Goal: Task Accomplishment & Management: Manage account settings

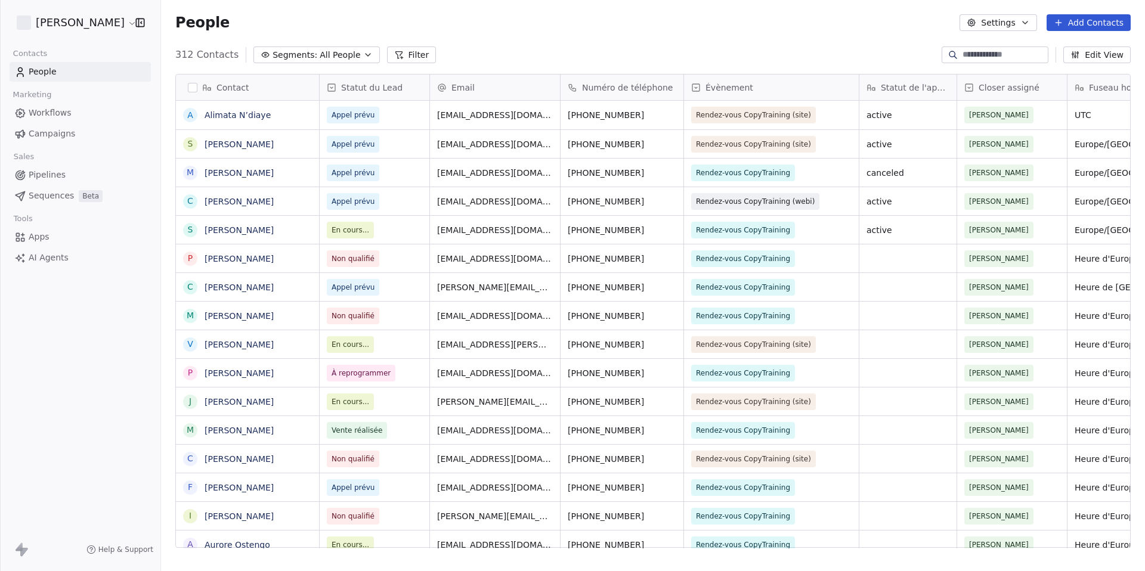
scroll to position [494, 975]
click at [995, 55] on input at bounding box center [1003, 55] width 83 height 12
click at [355, 194] on span "Appel prévu" at bounding box center [353, 201] width 52 height 17
click at [358, 199] on span "Appel prévu" at bounding box center [353, 202] width 43 height 12
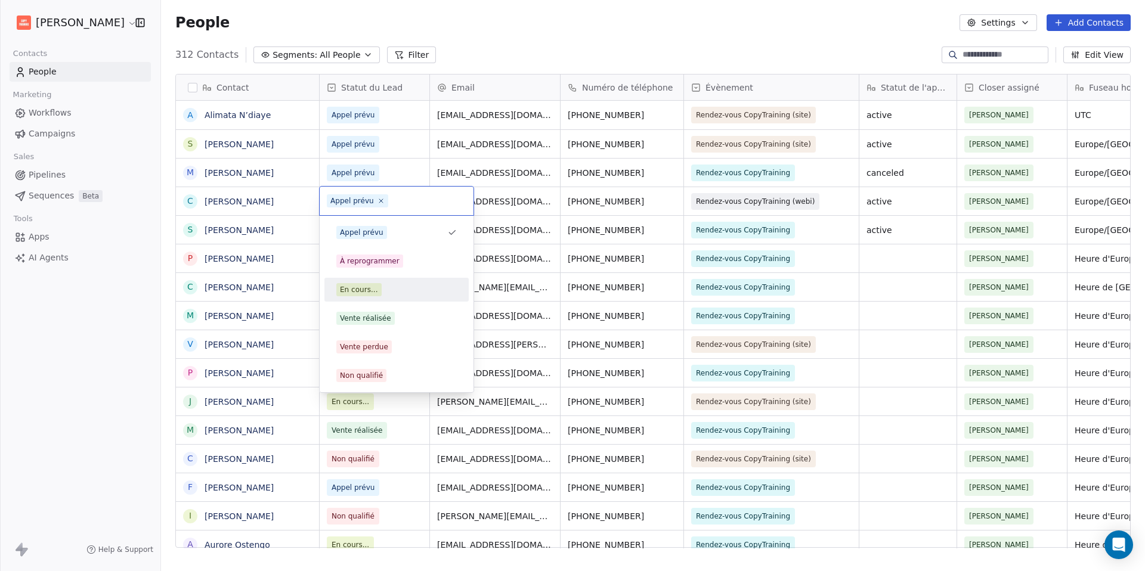
click at [398, 291] on div "En cours..." at bounding box center [396, 289] width 120 height 13
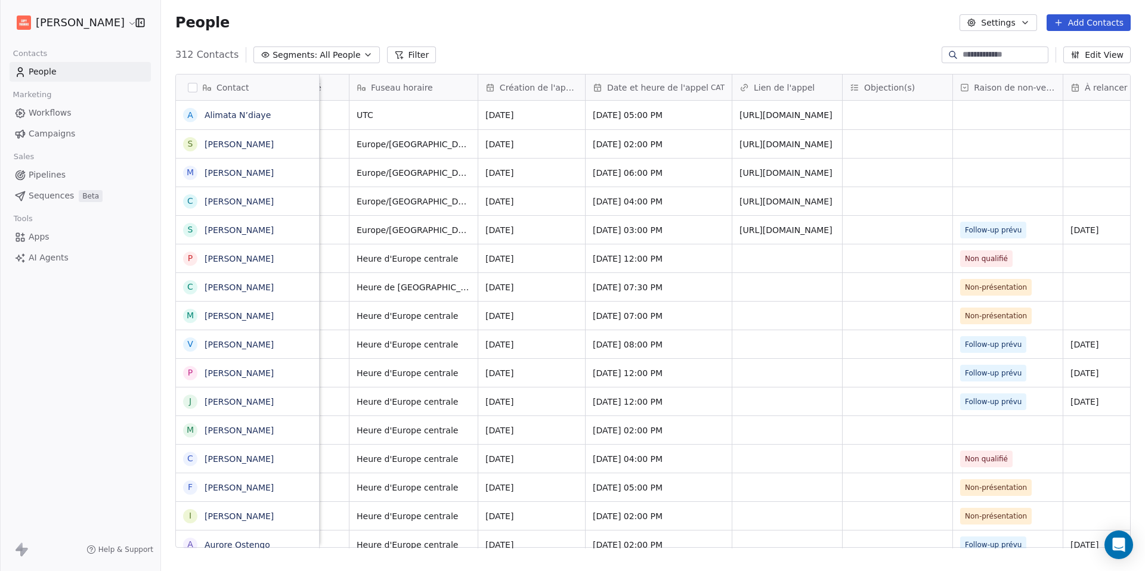
scroll to position [0, 1019]
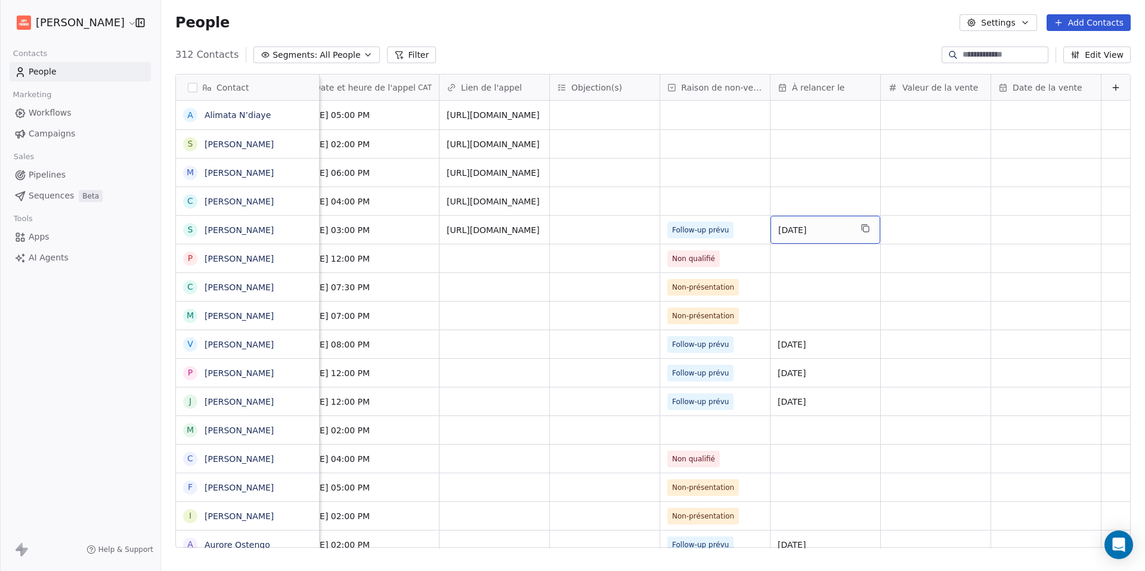
click at [795, 232] on span "[DATE]" at bounding box center [814, 230] width 73 height 12
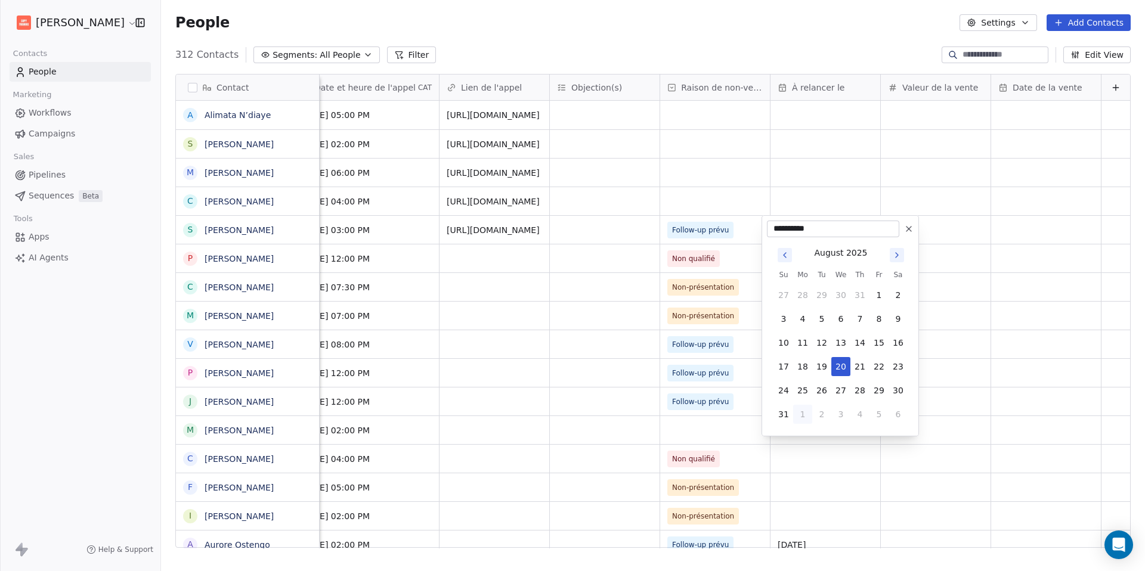
click at [635, 235] on html "[PERSON_NAME] Contacts People Marketing Workflows Campaigns Sales Pipelines Seq…" at bounding box center [572, 285] width 1145 height 571
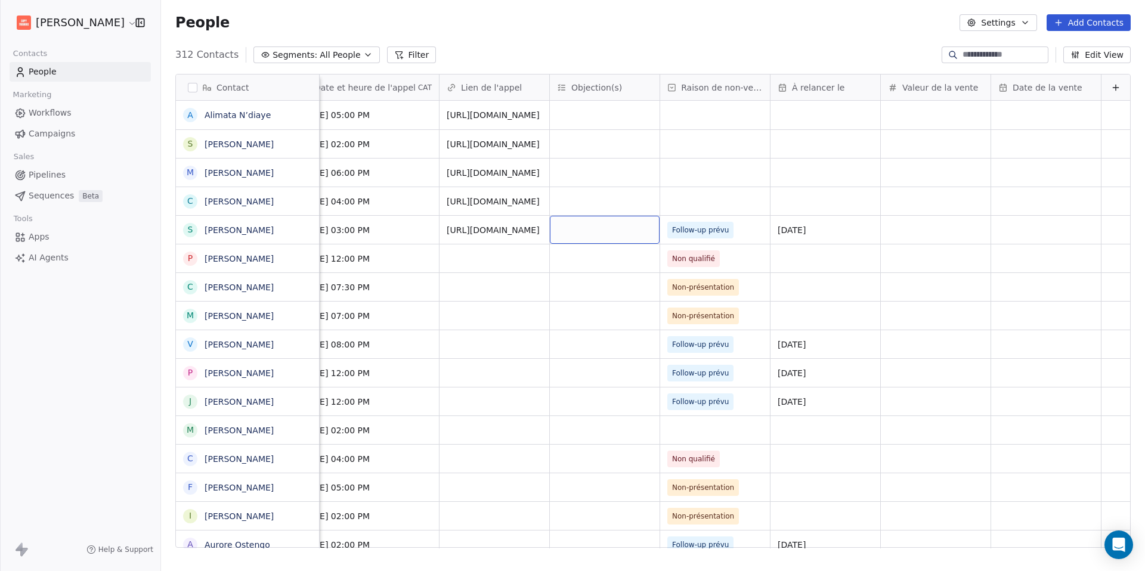
click at [635, 235] on div "grid" at bounding box center [605, 230] width 110 height 28
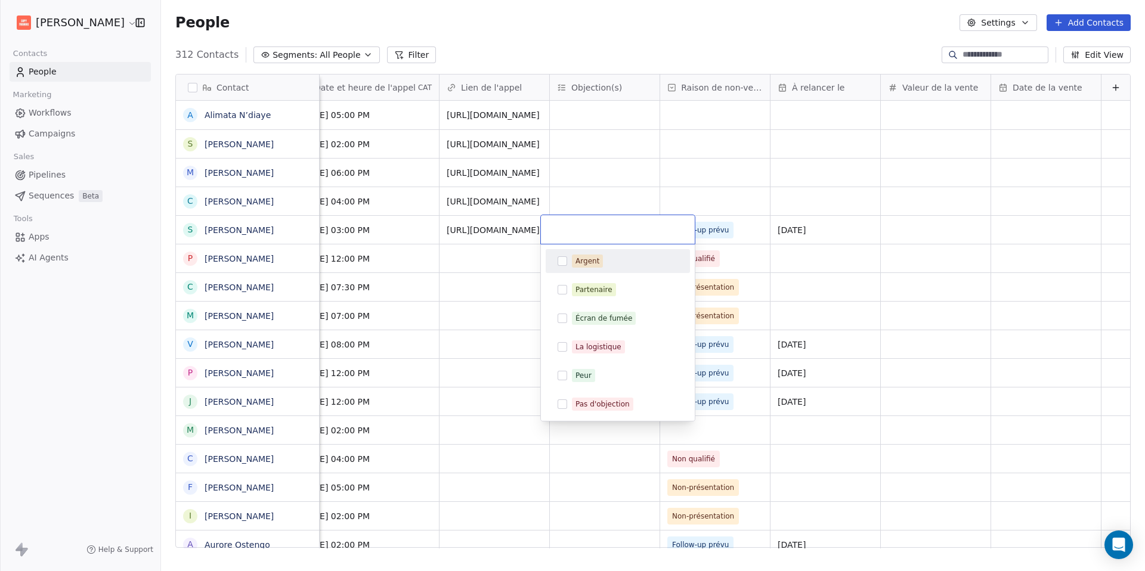
click at [736, 232] on html "[PERSON_NAME] Contacts People Marketing Workflows Campaigns Sales Pipelines Seq…" at bounding box center [572, 285] width 1145 height 571
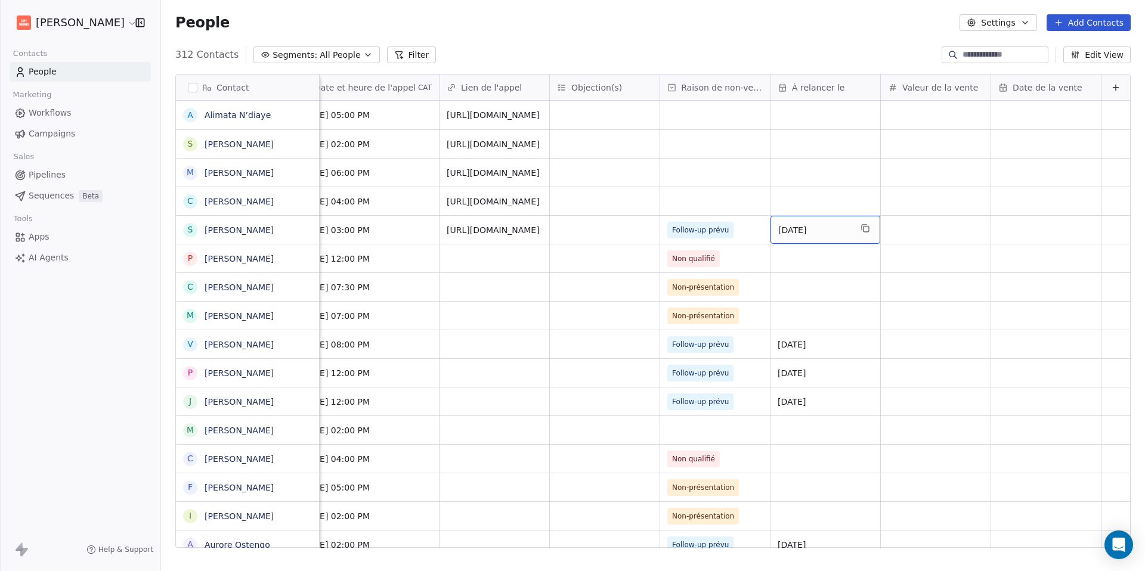
click at [782, 232] on span "[DATE]" at bounding box center [814, 230] width 73 height 12
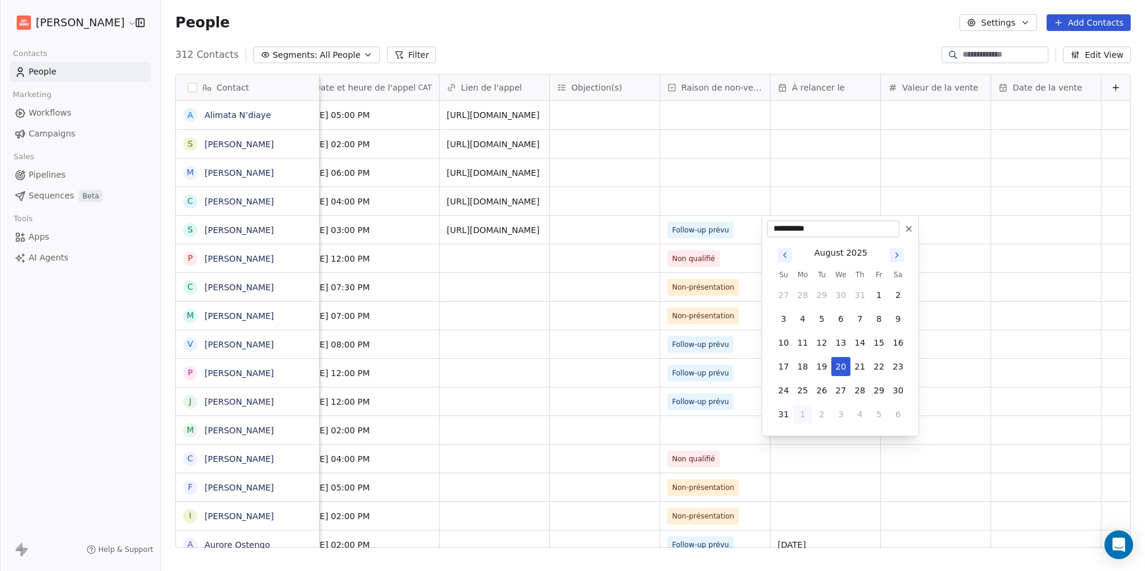
click at [680, 231] on html "[PERSON_NAME] Contacts People Marketing Workflows Campaigns Sales Pipelines Seq…" at bounding box center [572, 285] width 1145 height 571
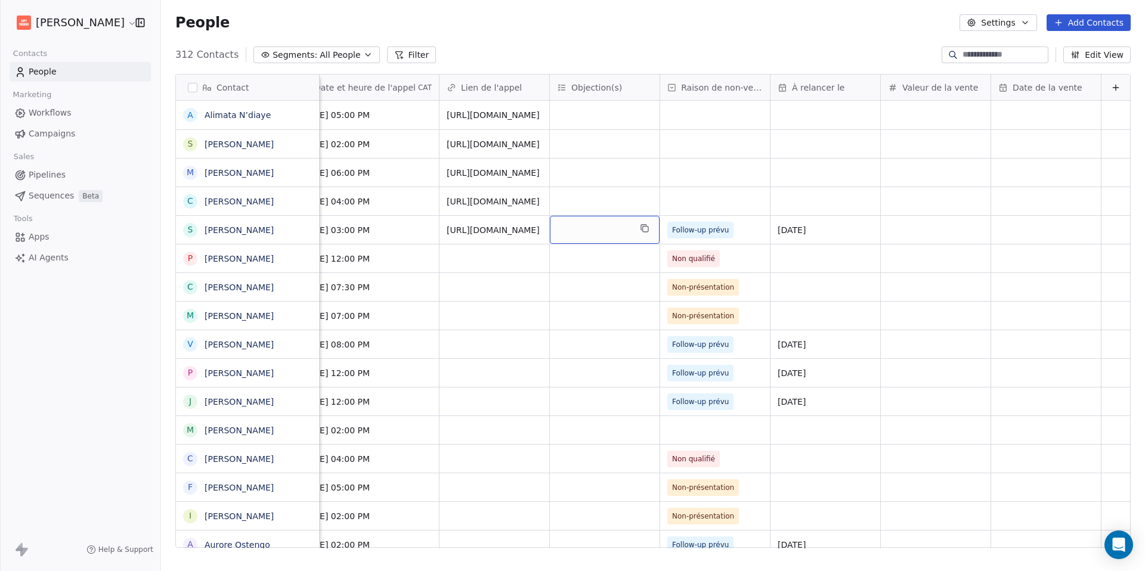
click at [566, 230] on div "grid" at bounding box center [605, 230] width 110 height 28
type input "**********"
click at [634, 341] on html "[PERSON_NAME] Contacts People Marketing Workflows Campaigns Sales Pipelines Seq…" at bounding box center [572, 285] width 1145 height 571
drag, startPoint x: 506, startPoint y: 231, endPoint x: 682, endPoint y: 235, distance: 175.9
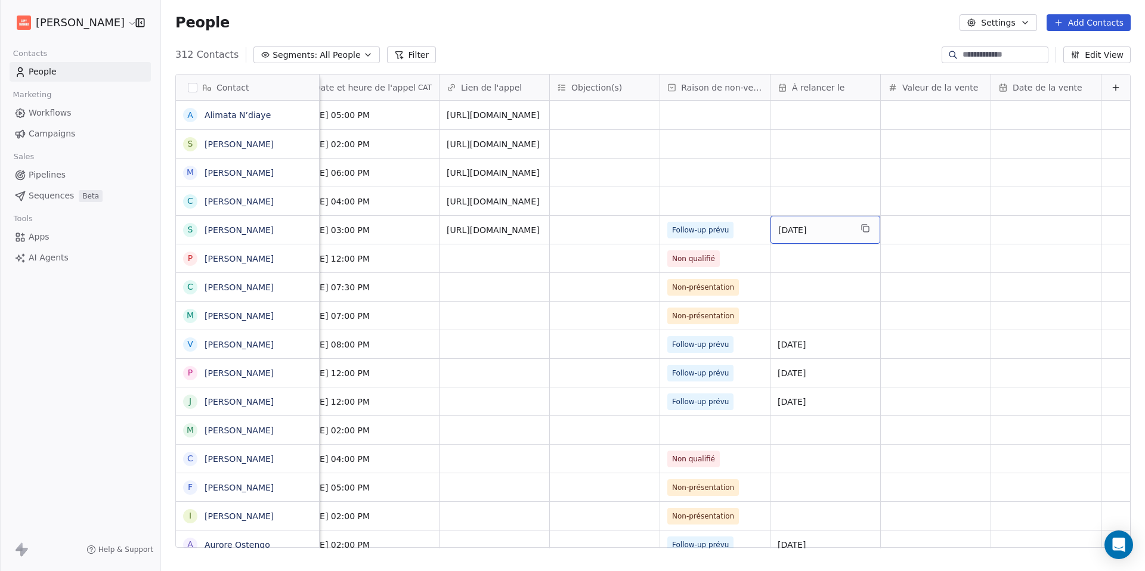
click at [795, 226] on span "[DATE]" at bounding box center [814, 230] width 73 height 12
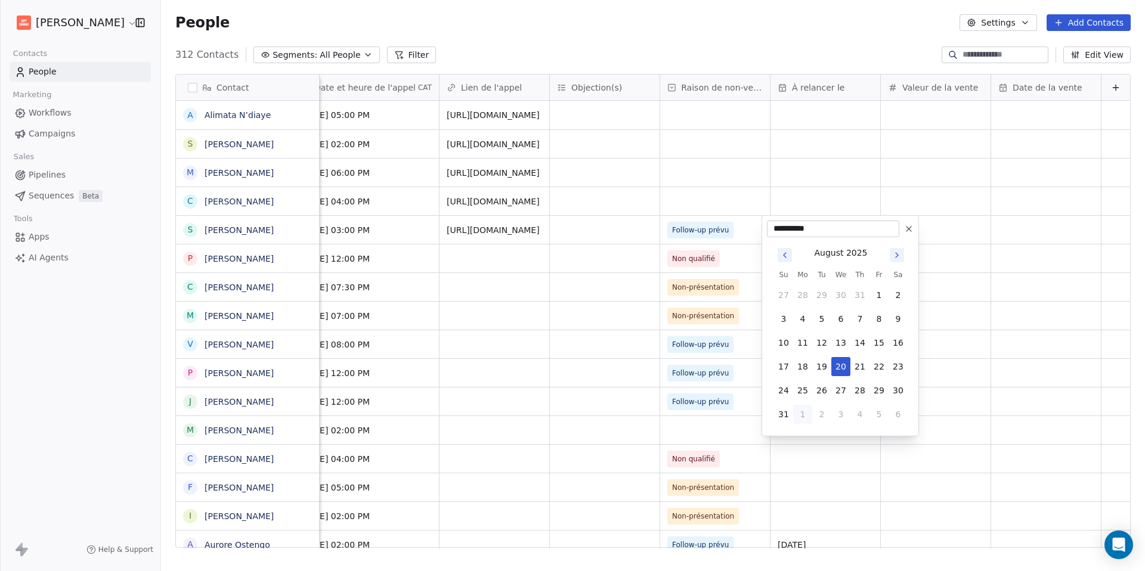
click at [892, 258] on icon "Go to next month" at bounding box center [897, 255] width 10 height 10
click at [800, 317] on button "8" at bounding box center [802, 318] width 19 height 19
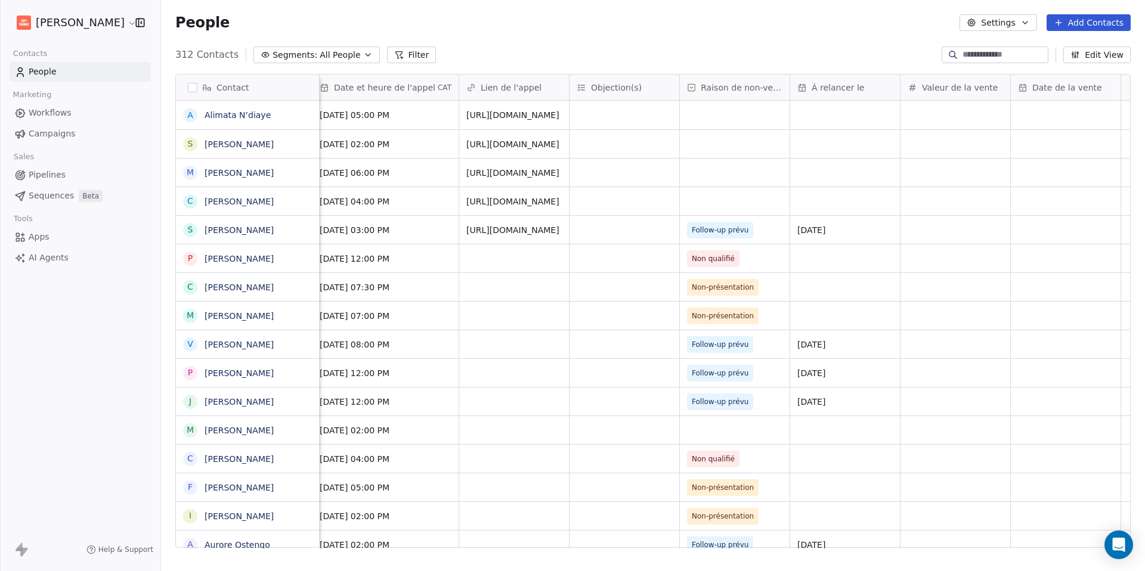
scroll to position [0, 994]
click at [830, 344] on span "[DATE]" at bounding box center [831, 345] width 73 height 12
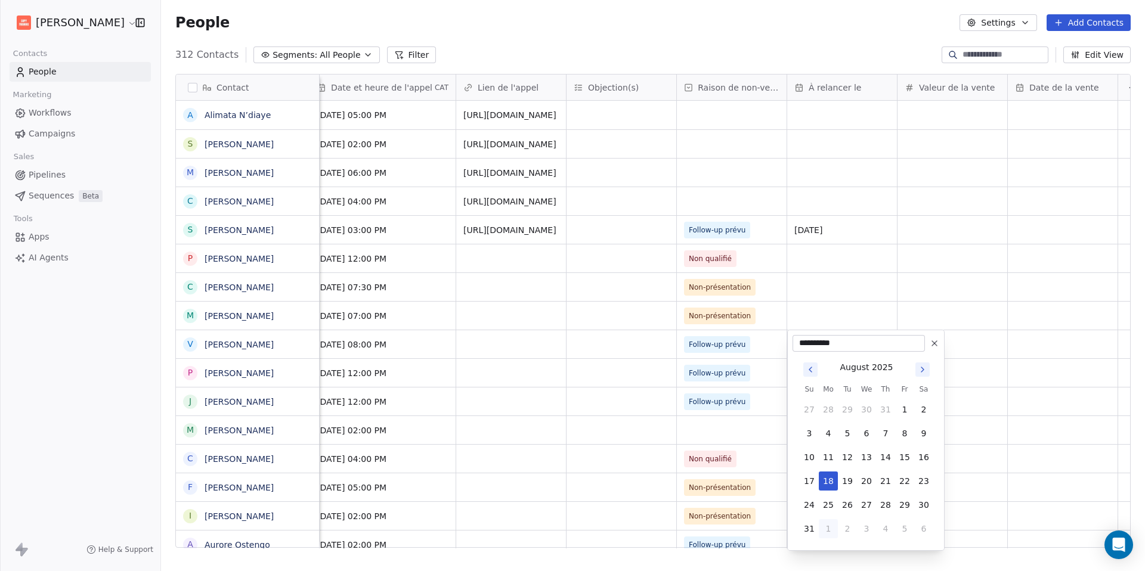
click at [919, 373] on icon "Go to next month" at bounding box center [922, 370] width 10 height 10
click at [828, 410] on button "1" at bounding box center [827, 409] width 19 height 19
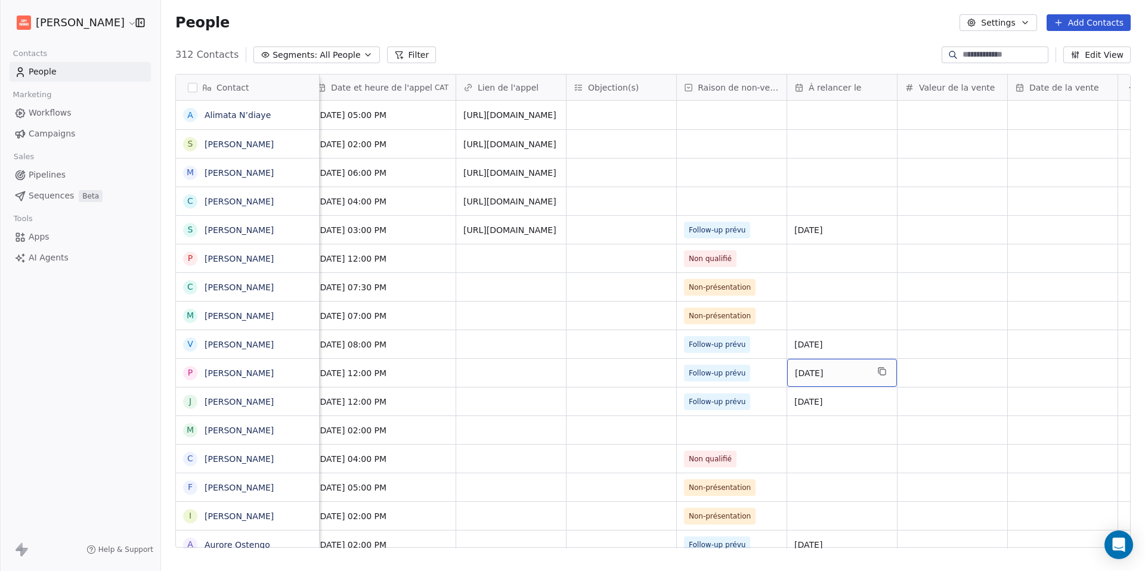
click at [820, 378] on span "[DATE]" at bounding box center [831, 373] width 73 height 12
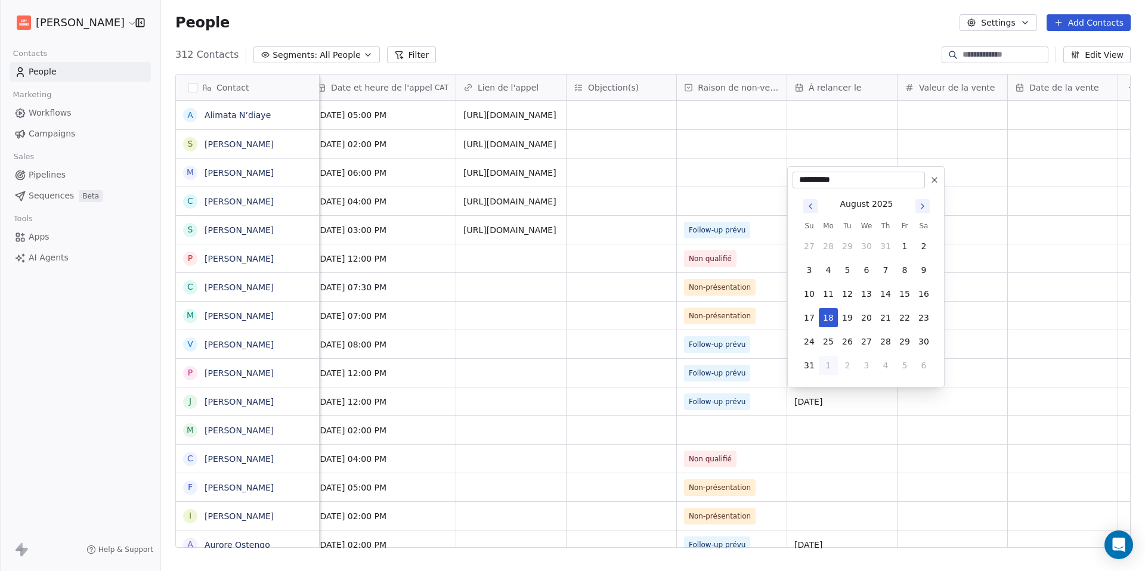
click at [923, 201] on icon "Go to next month" at bounding box center [922, 206] width 10 height 10
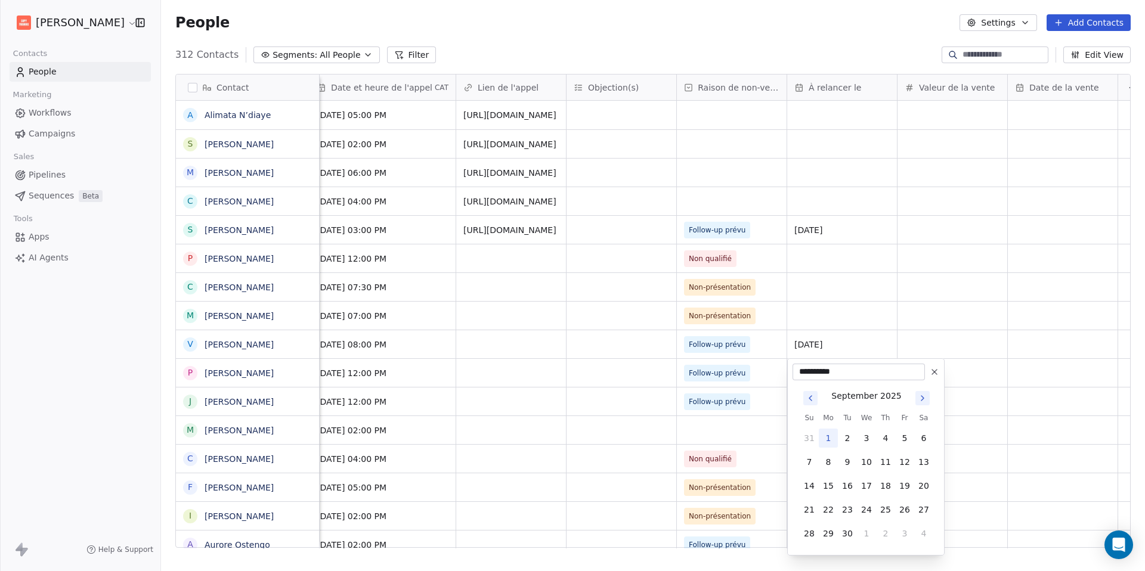
click at [825, 438] on button "1" at bounding box center [827, 438] width 19 height 19
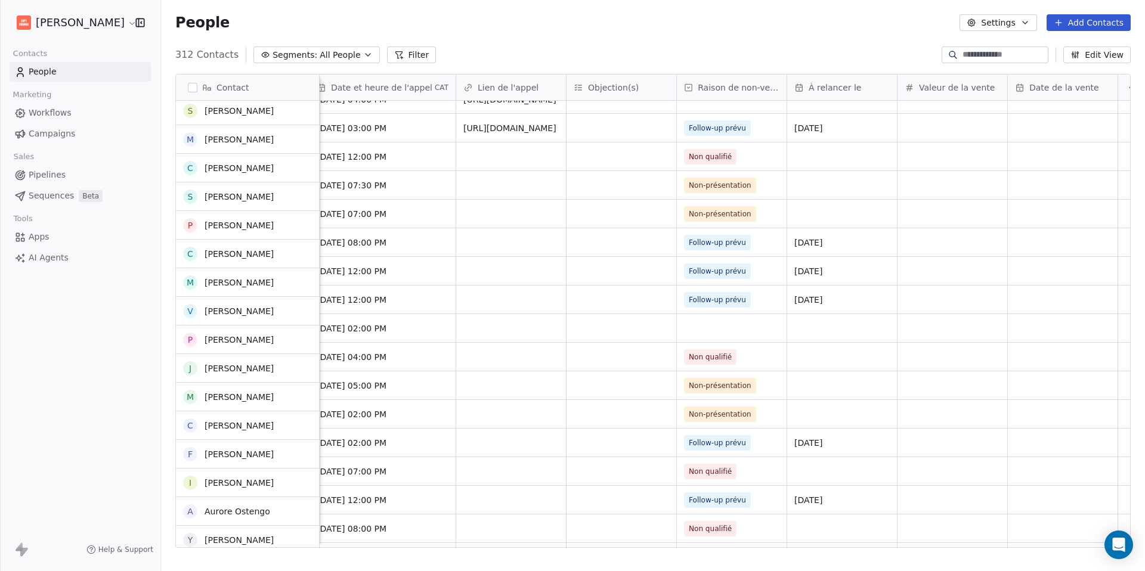
scroll to position [214, 0]
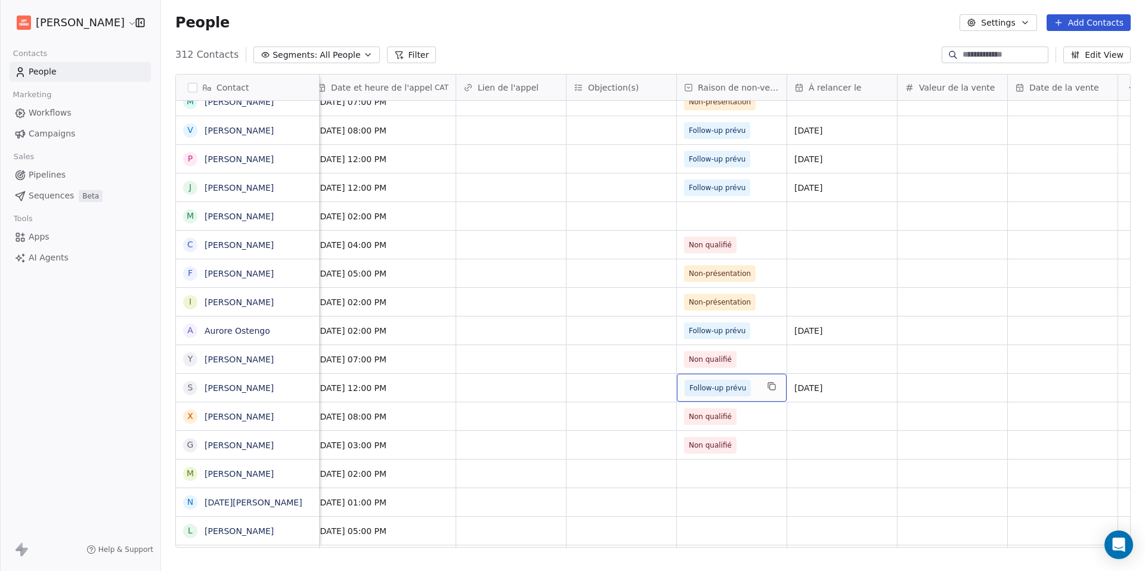
click at [728, 390] on span "Follow-up prévu" at bounding box center [717, 388] width 57 height 12
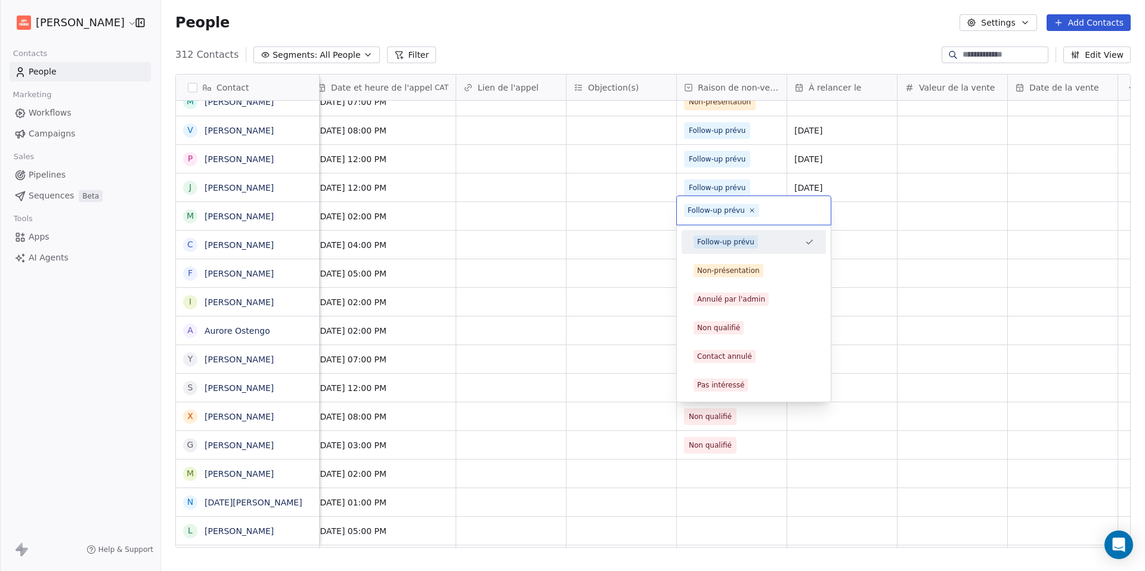
click at [753, 214] on span "Follow-up prévu" at bounding box center [721, 210] width 75 height 13
click at [750, 210] on icon at bounding box center [752, 211] width 4 height 4
click at [779, 454] on html "[PERSON_NAME] Contacts People Marketing Workflows Campaigns Sales Pipelines Seq…" at bounding box center [572, 285] width 1145 height 571
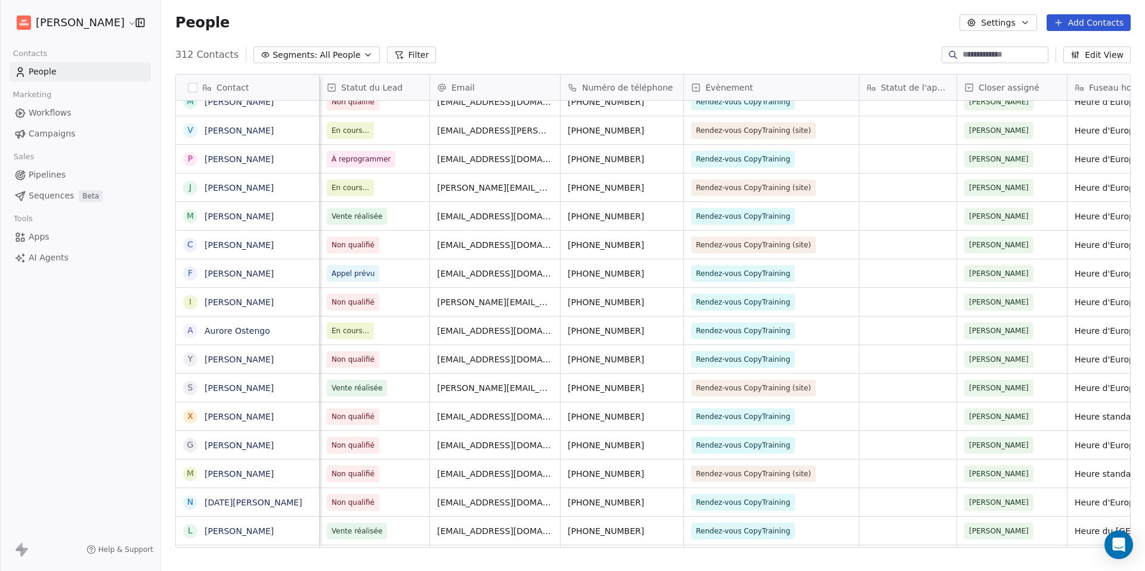
scroll to position [0, 1019]
